Goal: Task Accomplishment & Management: Check status

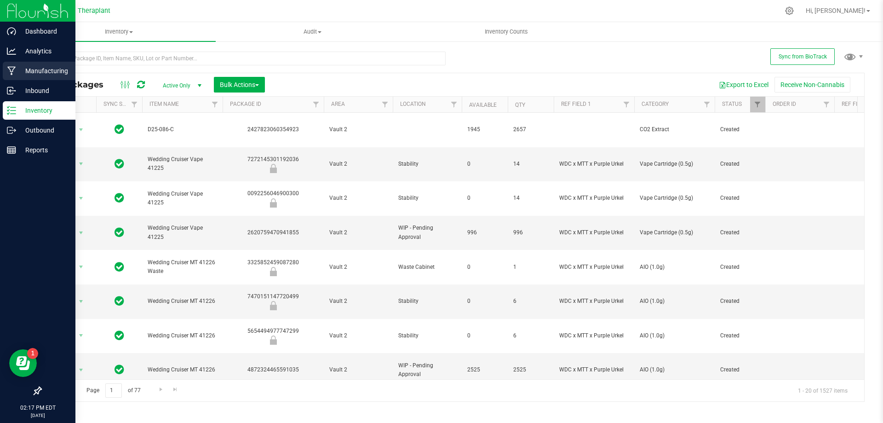
click at [34, 71] on p "Manufacturing" at bounding box center [43, 70] width 55 height 11
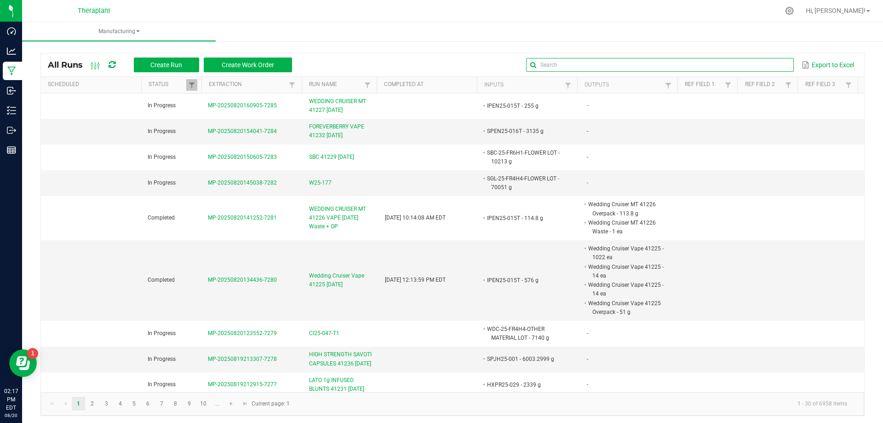
click at [762, 63] on input "text" at bounding box center [659, 65] width 267 height 14
type input "CI25-046"
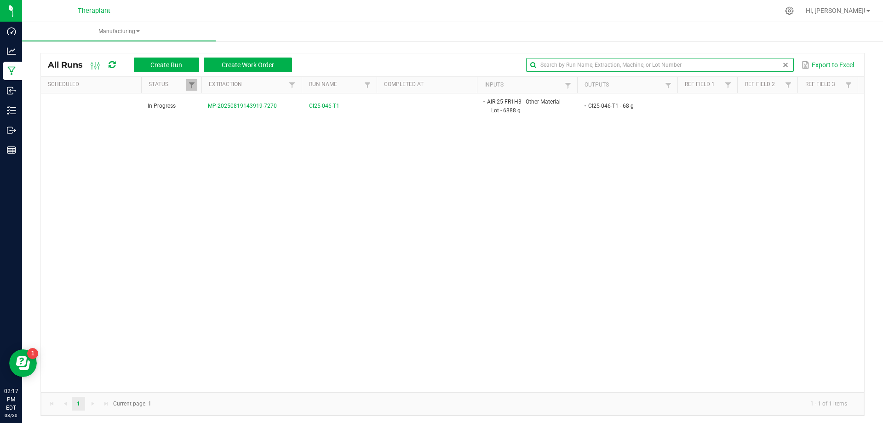
click at [782, 64] on span at bounding box center [785, 64] width 7 height 7
click at [377, 32] on ul "Manufacturing" at bounding box center [463, 32] width 883 height 20
